Goal: Transaction & Acquisition: Purchase product/service

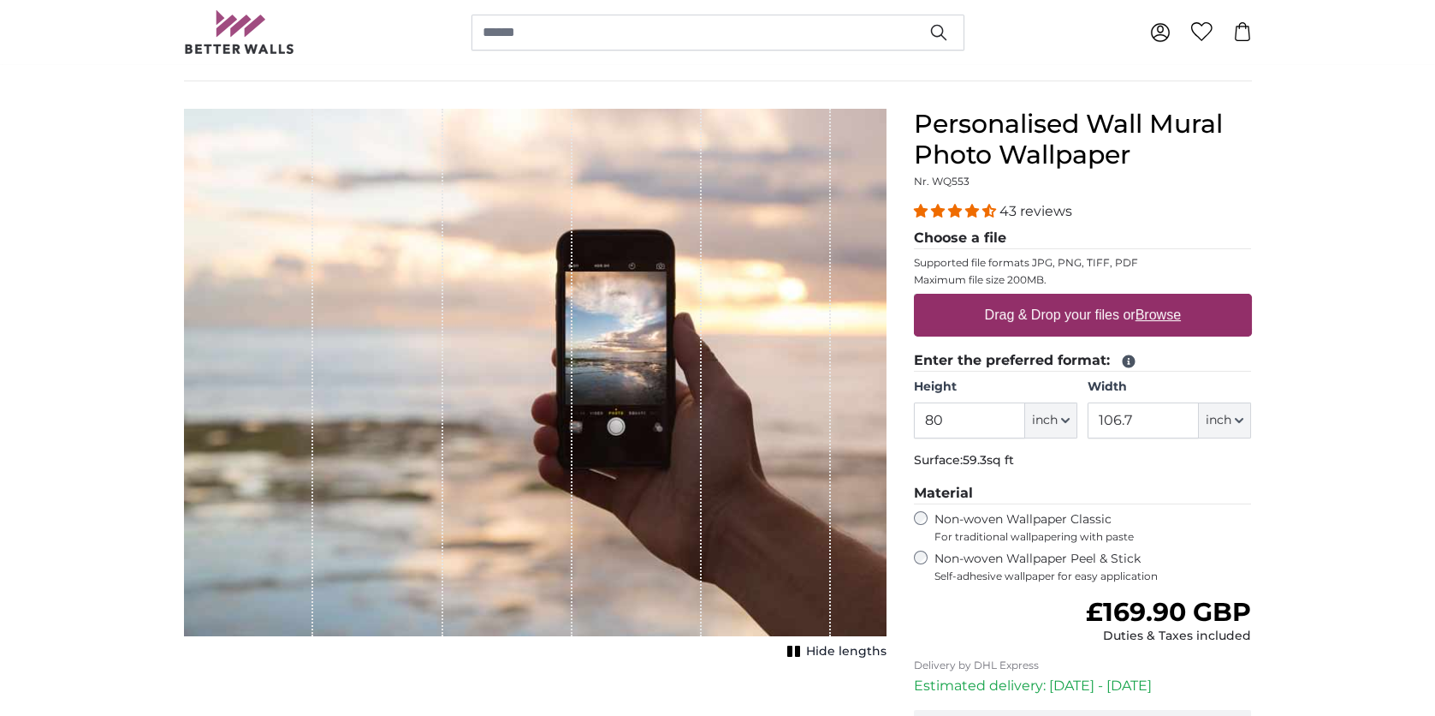
scroll to position [148, 0]
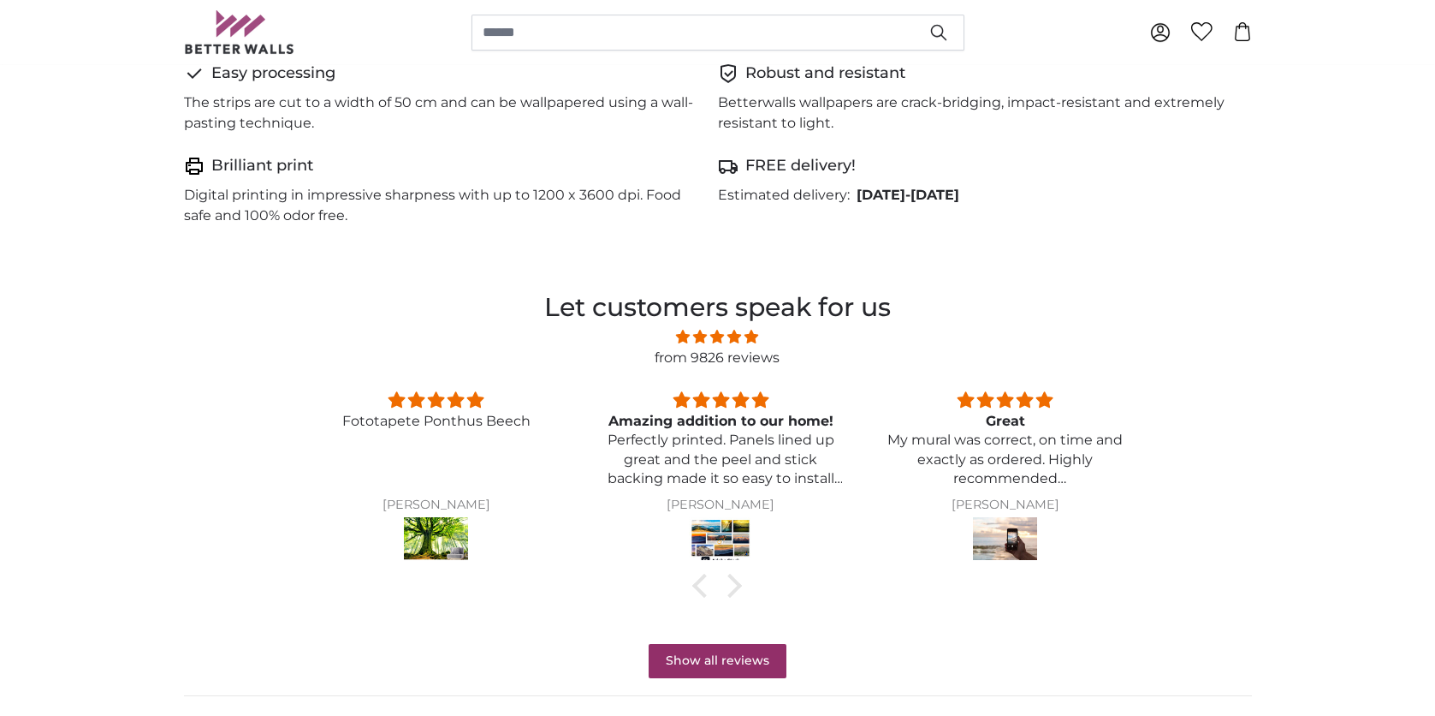
scroll to position [1094, 0]
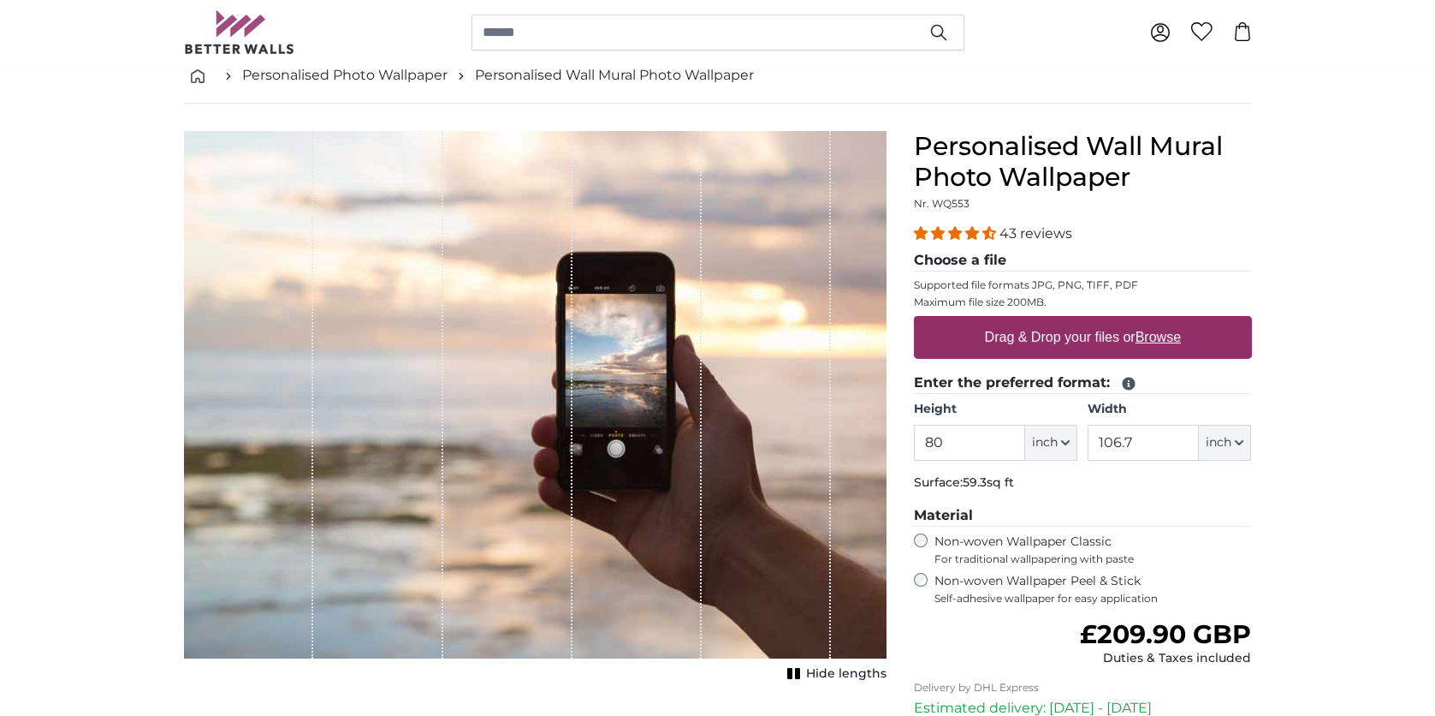
scroll to position [86, 0]
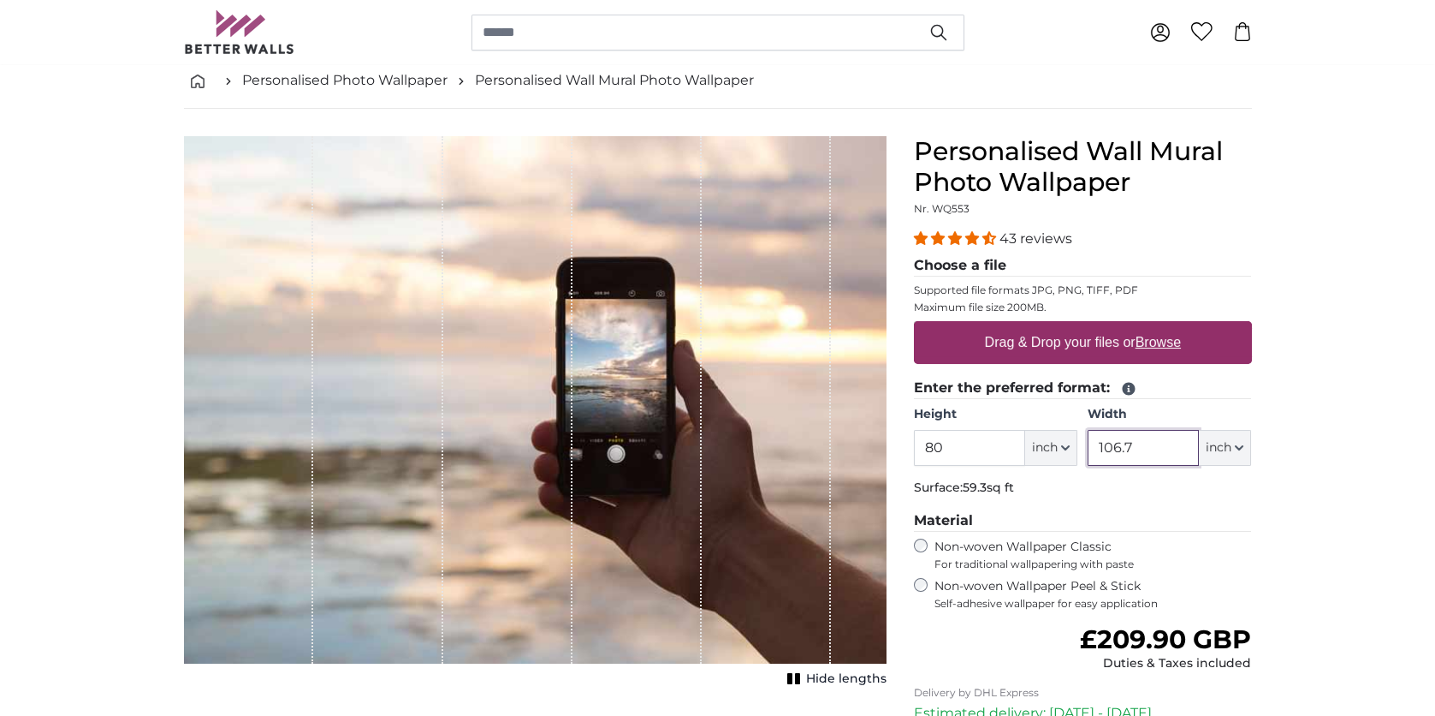
click at [1146, 443] on input "106.7" at bounding box center [1143, 448] width 111 height 36
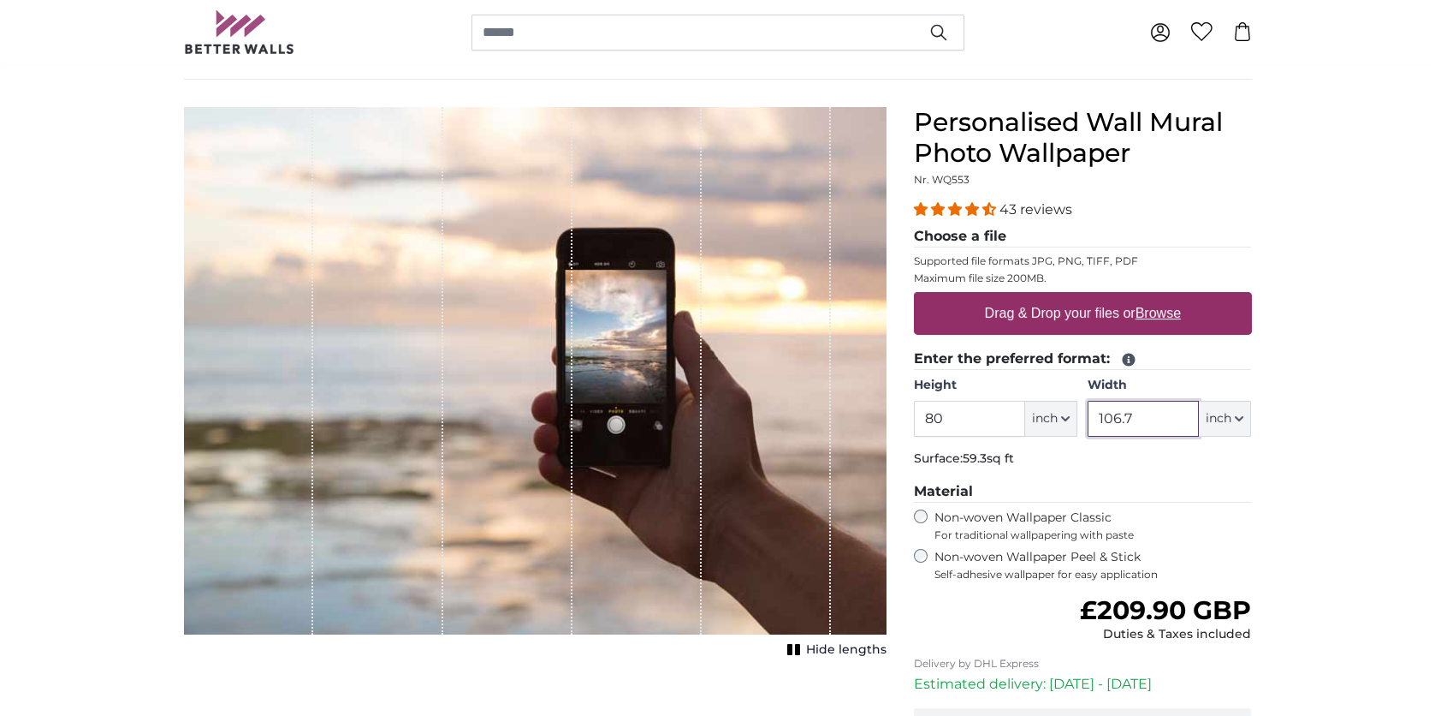
scroll to position [99, 0]
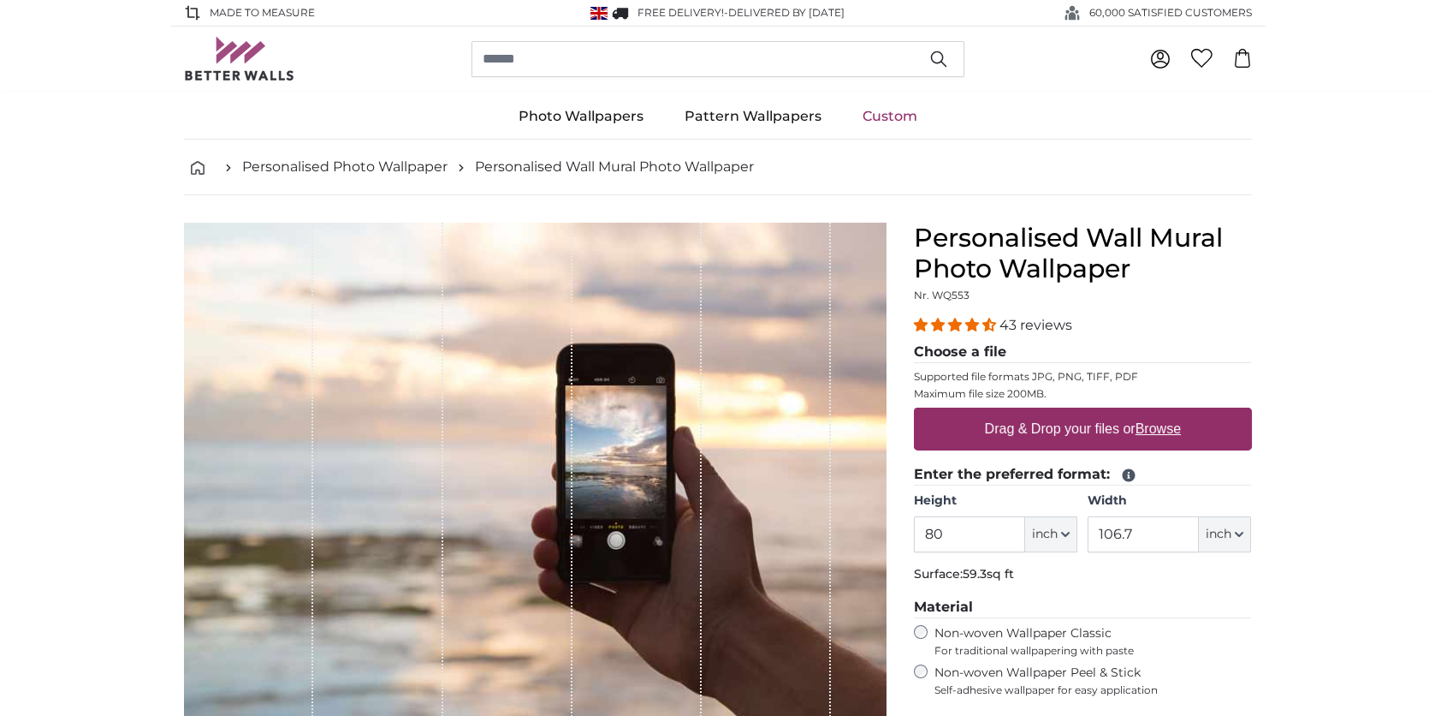
click at [1003, 318] on span "43 reviews" at bounding box center [1036, 325] width 73 height 16
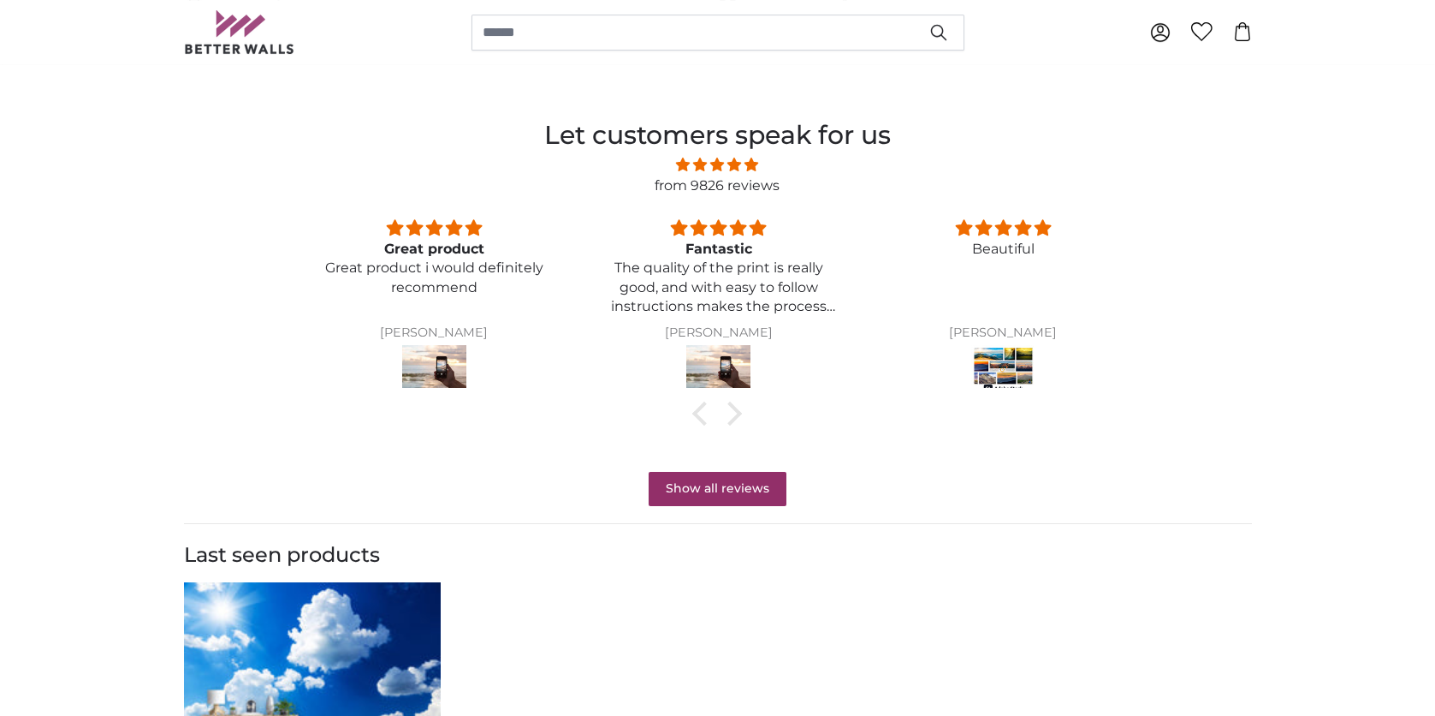
scroll to position [1328, 0]
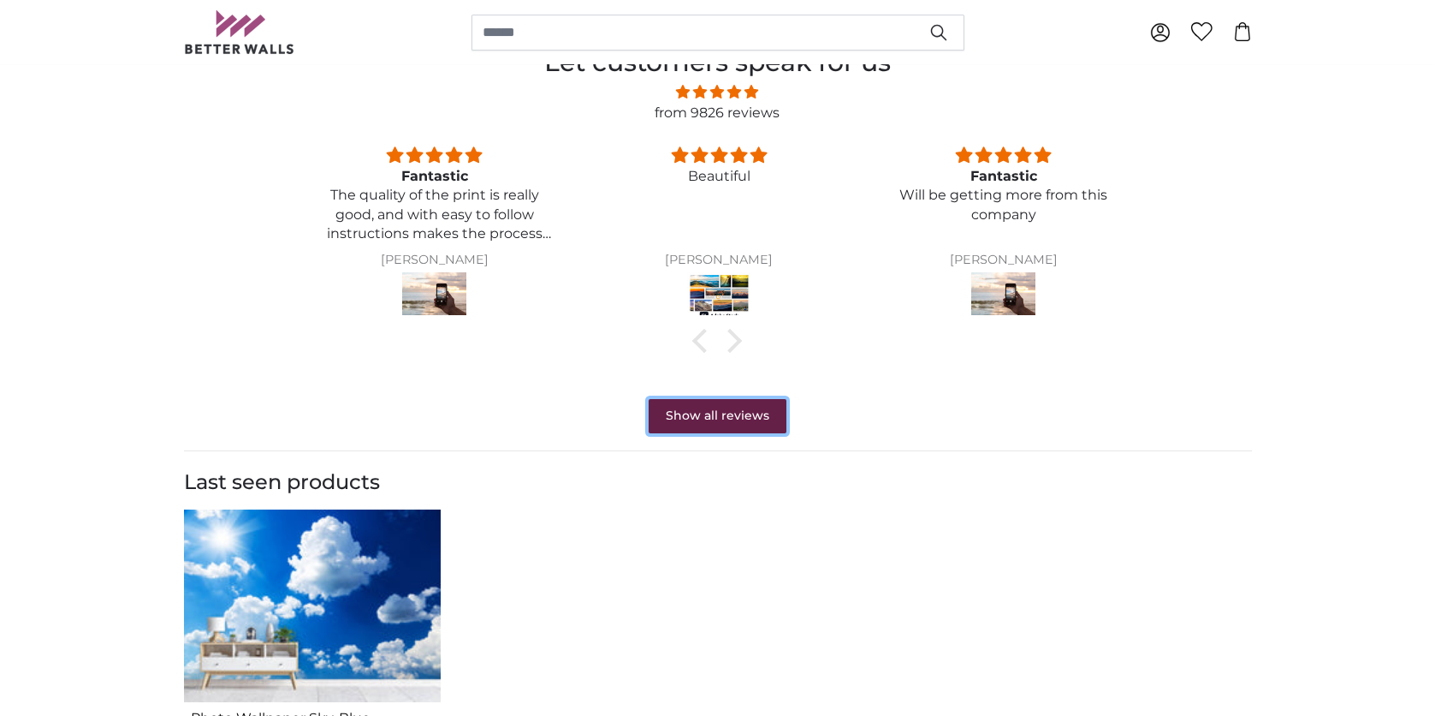
click at [764, 423] on link "Show all reviews" at bounding box center [718, 416] width 138 height 34
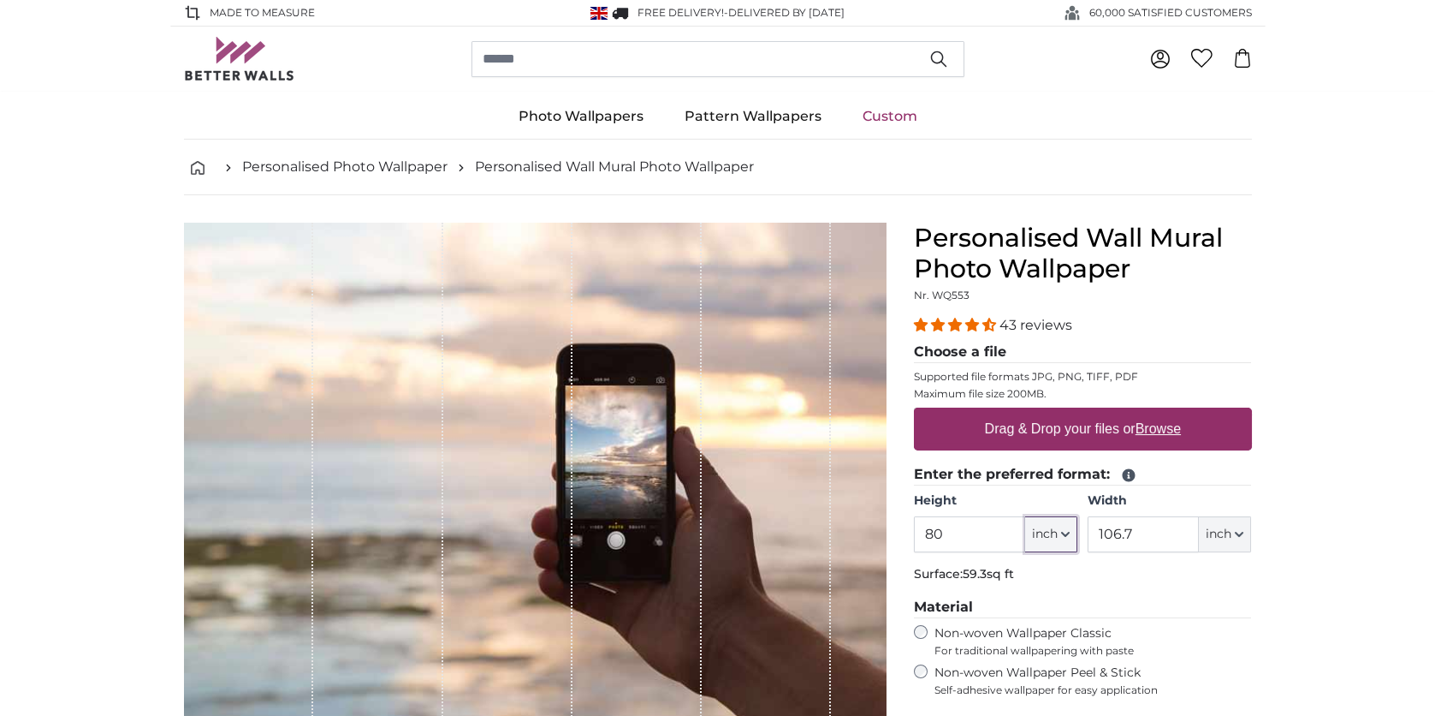
click at [1067, 523] on button "inch" at bounding box center [1051, 534] width 52 height 36
click at [1055, 571] on link "Centimeter (cm)" at bounding box center [1052, 578] width 151 height 31
type input "203.2"
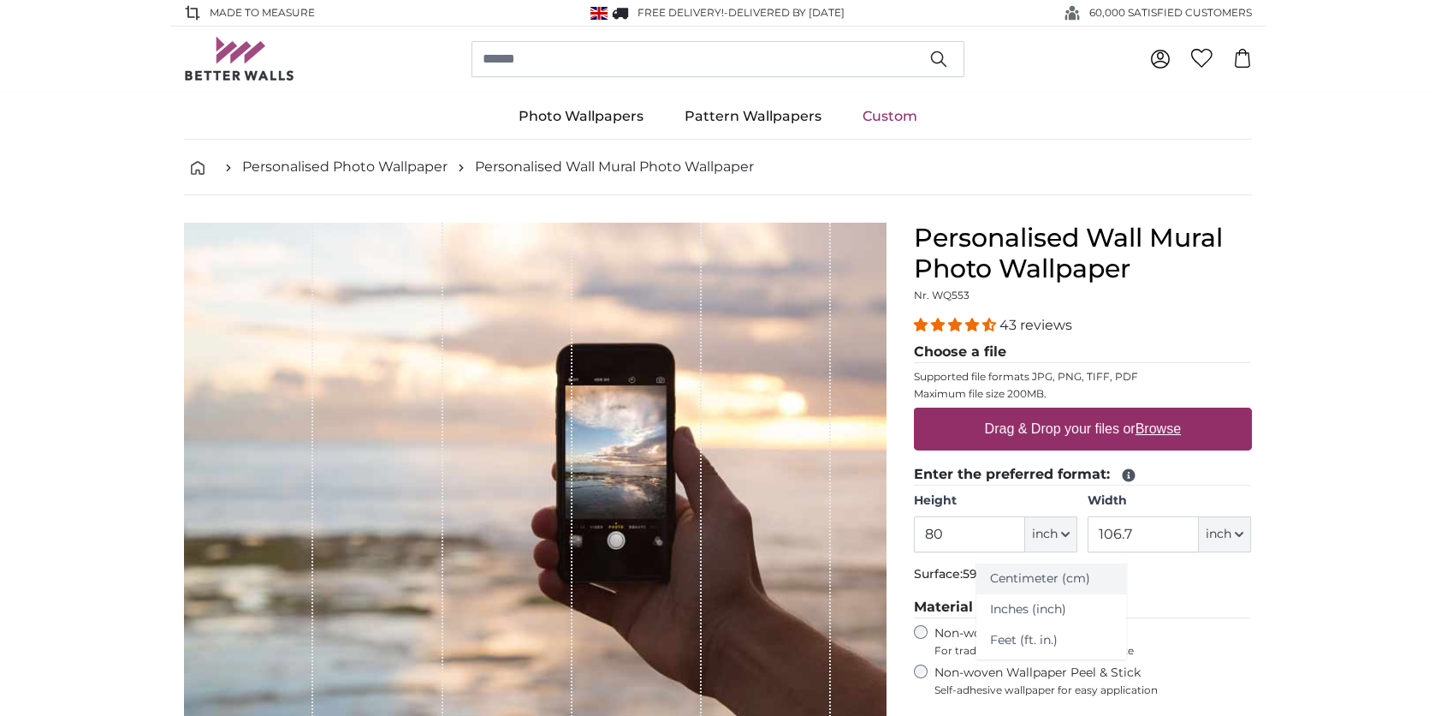
type input "271.1"
